Goal: Task Accomplishment & Management: Manage account settings

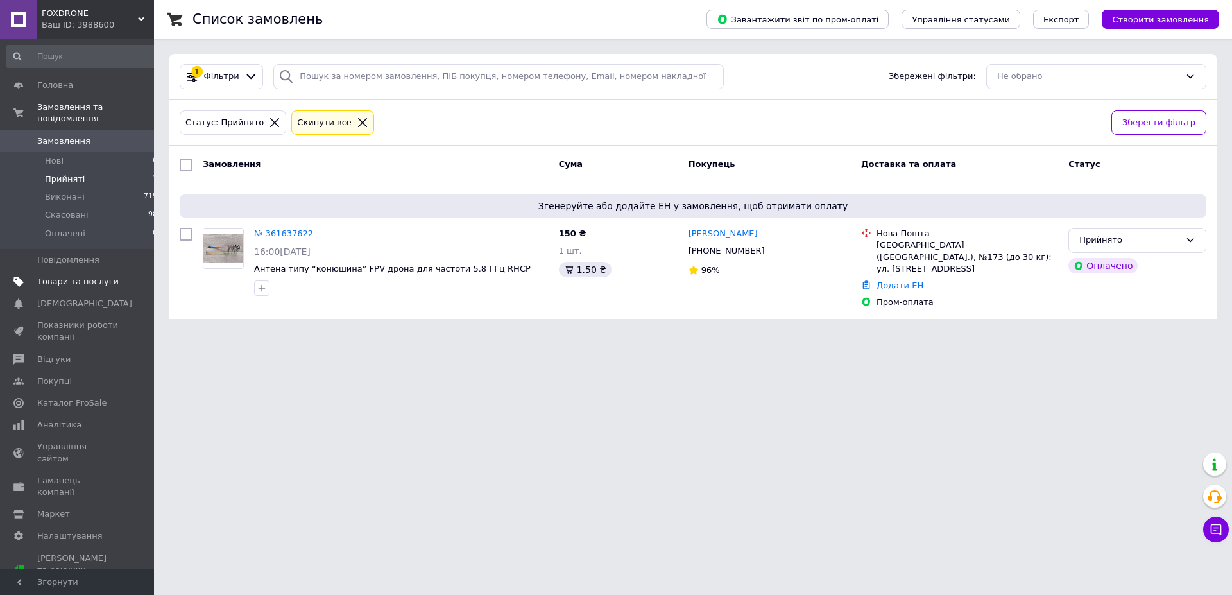
click at [57, 276] on span "Товари та послуги" at bounding box center [78, 282] width 82 height 12
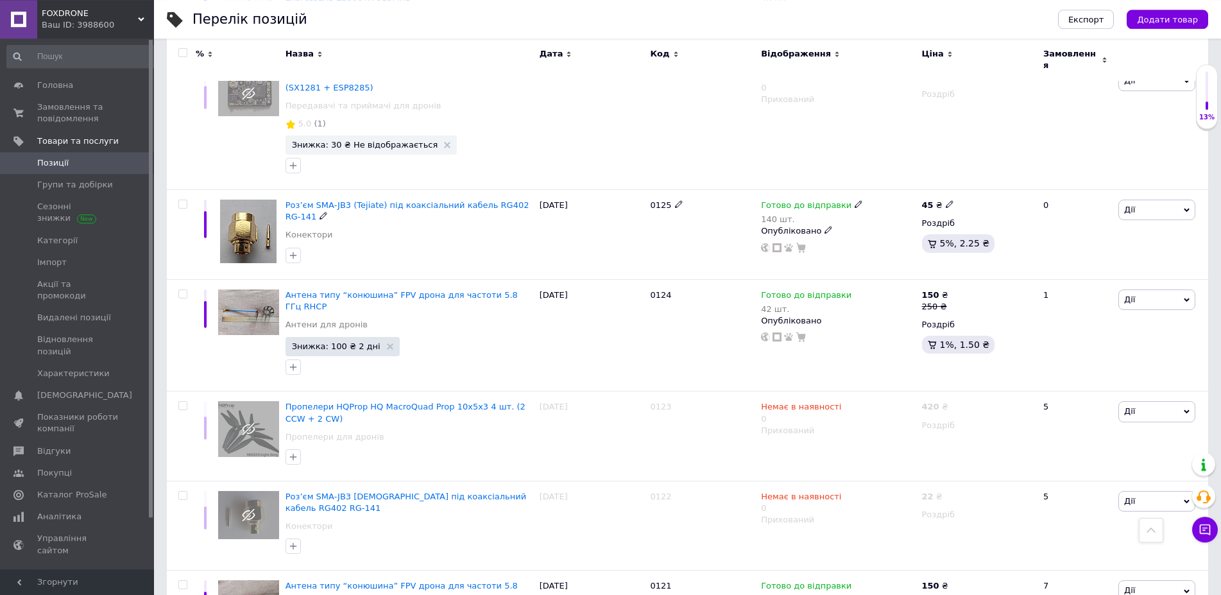
scroll to position [1244, 0]
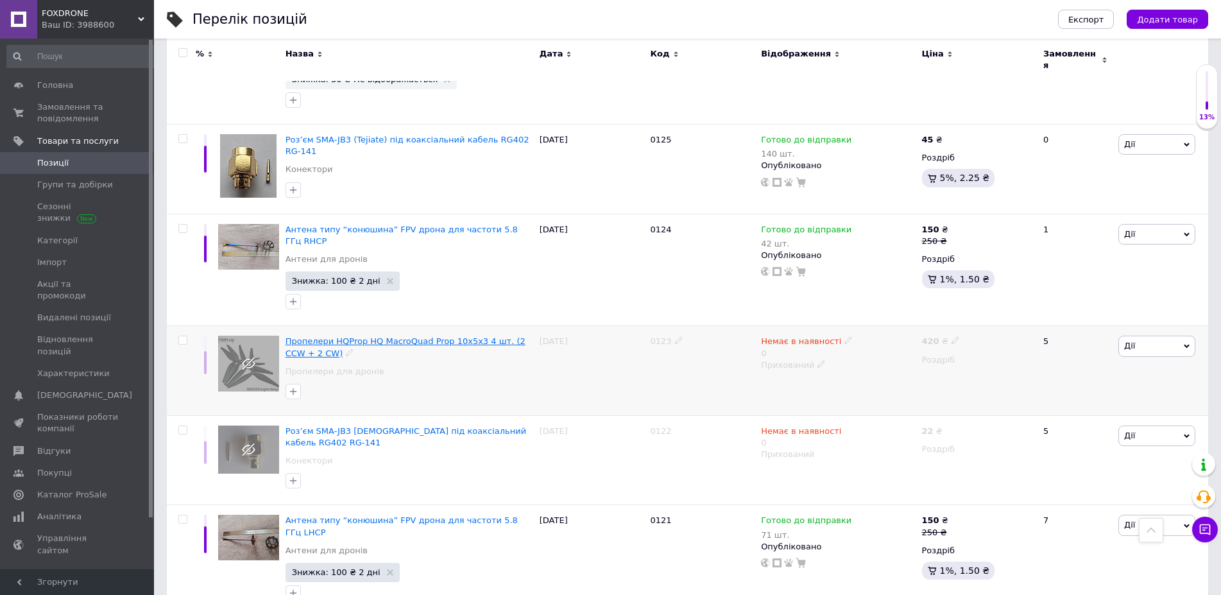
click at [375, 336] on span "Пропелери HQProp HQ MacroQuad Prop 10x5x3 4 шт. (2 CCW + 2 CW)" at bounding box center [406, 346] width 240 height 21
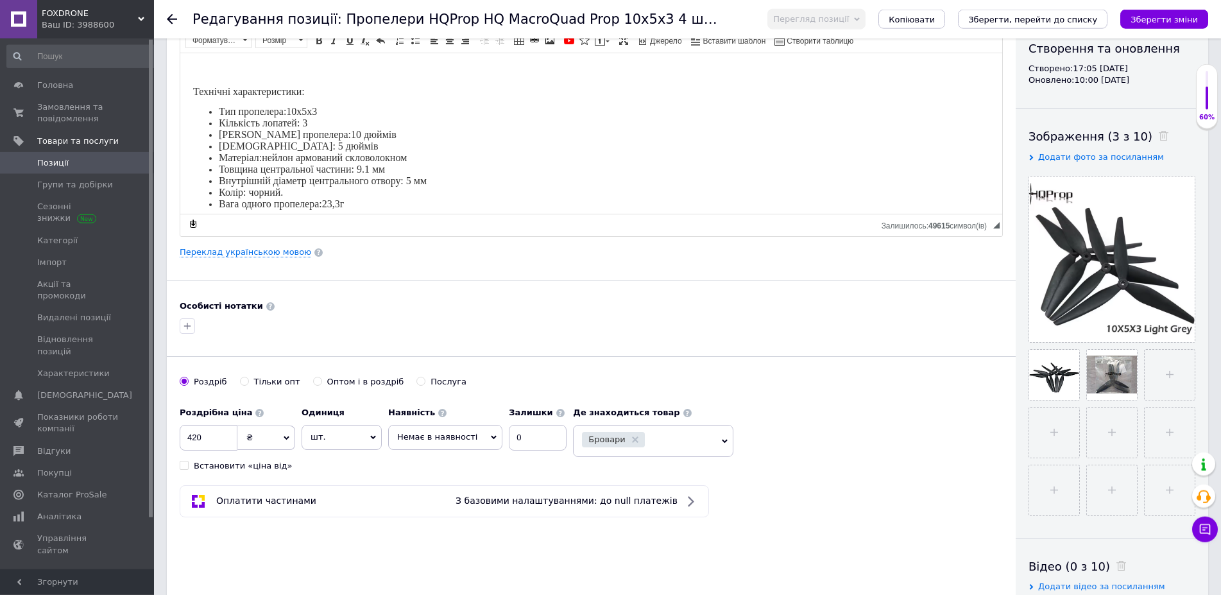
scroll to position [196, 0]
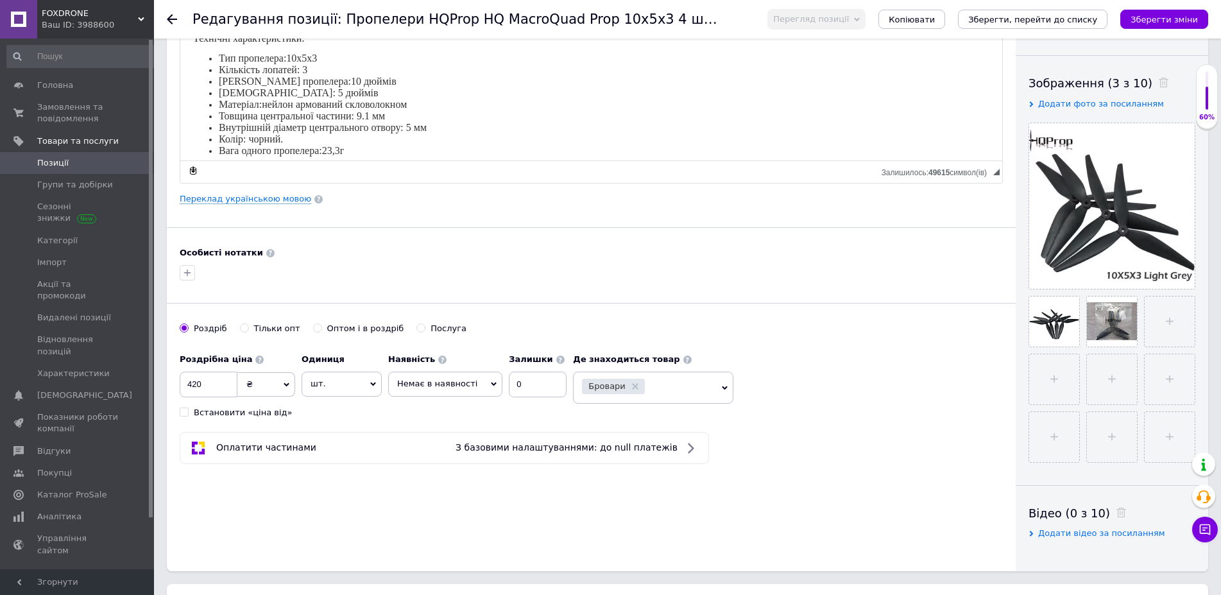
click at [481, 388] on span "Немає в наявності" at bounding box center [445, 384] width 114 height 24
click at [444, 438] on li "Готово до відправки" at bounding box center [445, 447] width 113 height 18
drag, startPoint x: 514, startPoint y: 377, endPoint x: 461, endPoint y: 363, distance: 54.5
click at [519, 372] on input "0" at bounding box center [548, 385] width 58 height 26
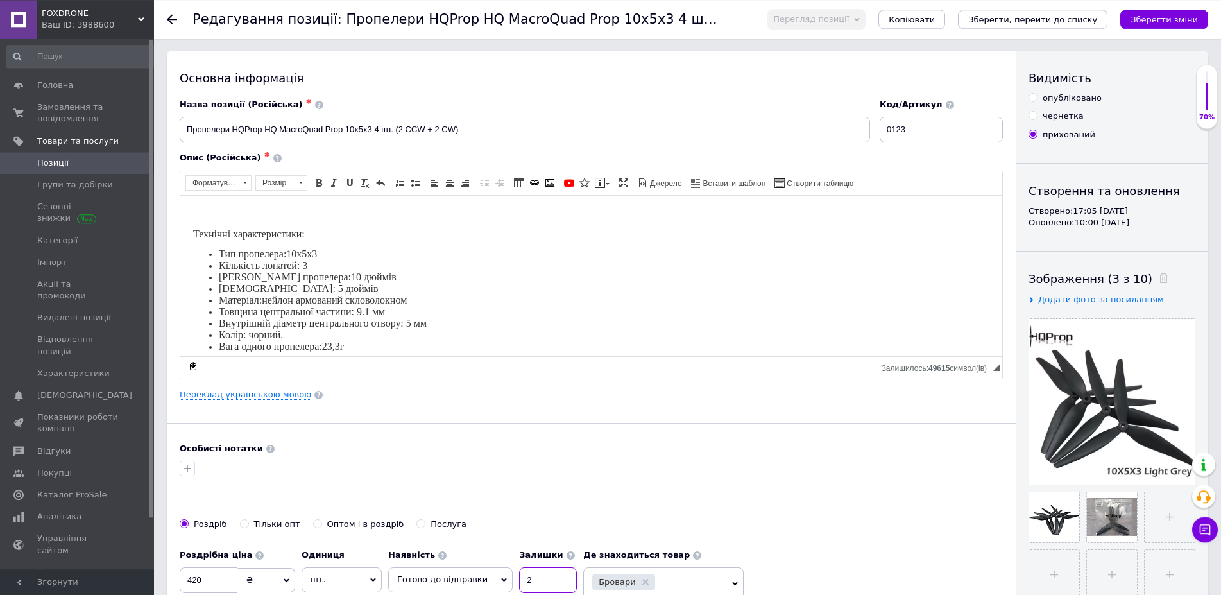
scroll to position [0, 0]
type input "2"
click at [1032, 97] on input "опубліковано" at bounding box center [1033, 98] width 8 height 8
radio input "true"
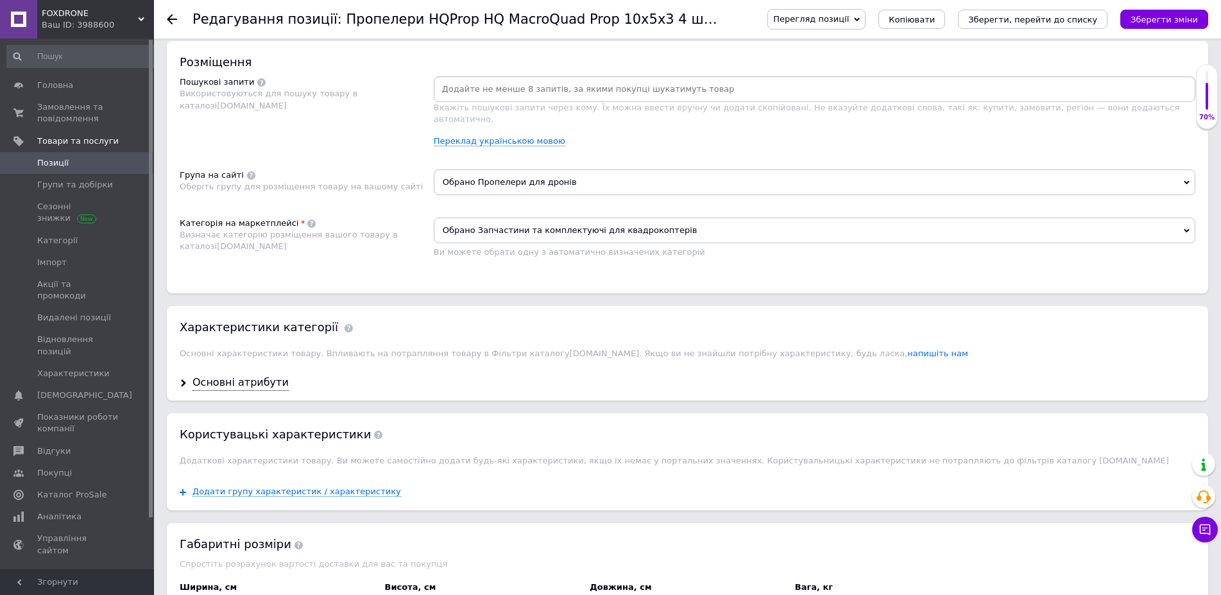
scroll to position [851, 0]
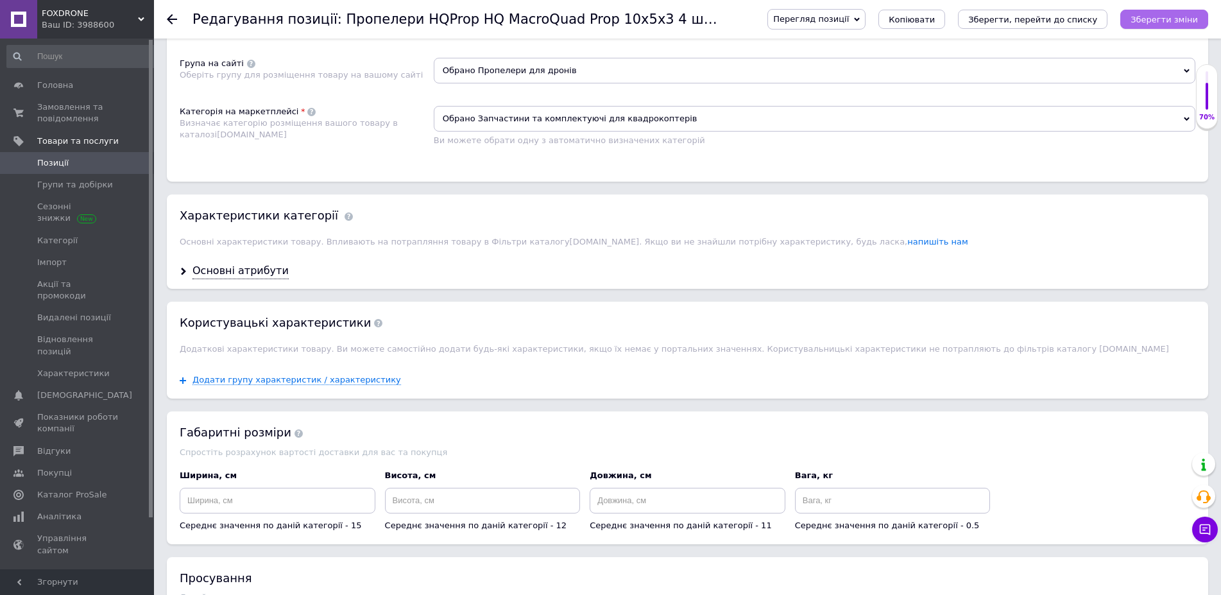
drag, startPoint x: 1171, startPoint y: 18, endPoint x: 1148, endPoint y: 19, distance: 22.5
click at [1169, 18] on icon "Зберегти зміни" at bounding box center [1164, 20] width 67 height 10
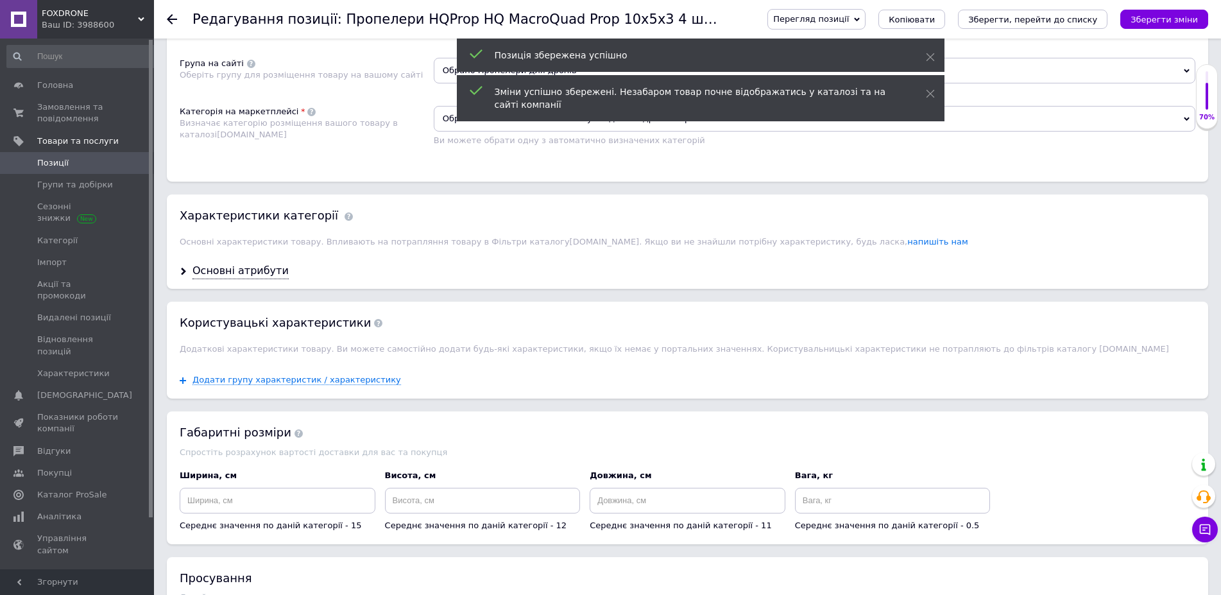
click at [169, 17] on use at bounding box center [172, 19] width 10 height 10
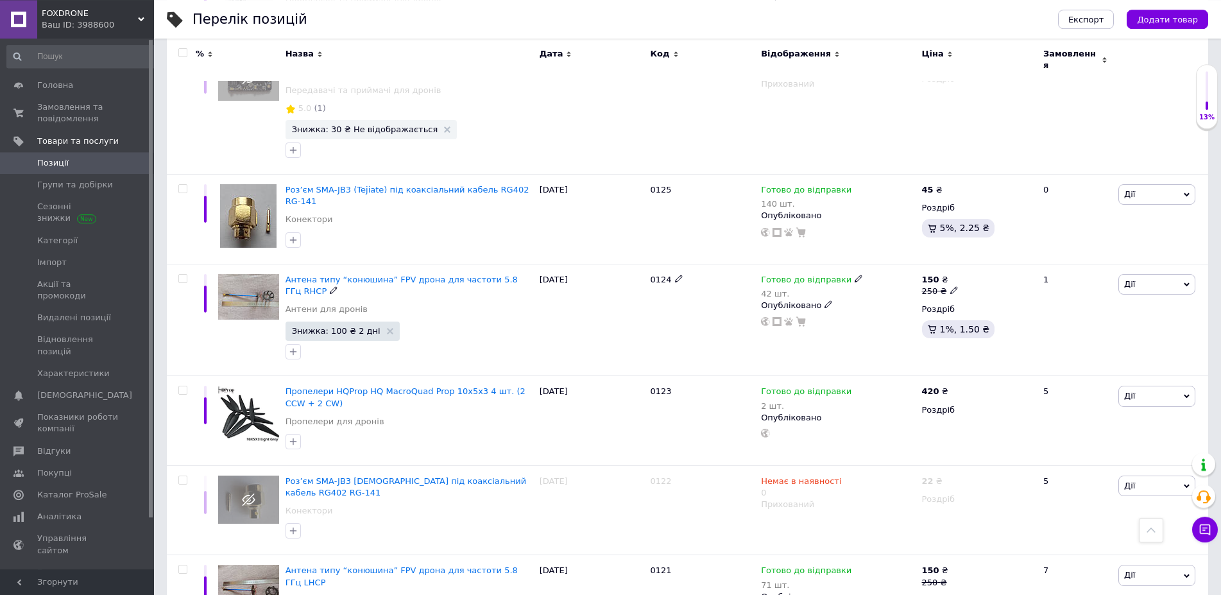
scroll to position [1244, 0]
